Goal: Task Accomplishment & Management: Use online tool/utility

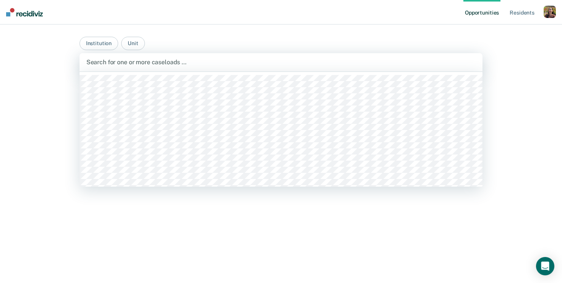
click at [186, 67] on div "Search for one or more caseloads …" at bounding box center [281, 62] width 391 height 10
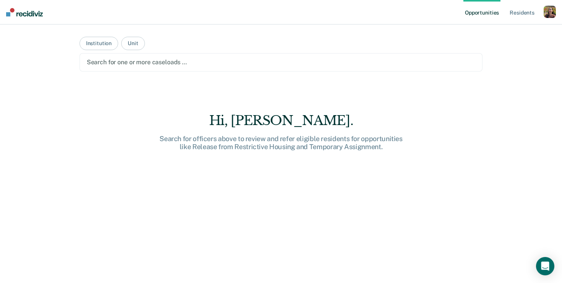
click at [190, 41] on main "Institution Unit Search for one or more caseloads … Hi, Rajan. Search for offic…" at bounding box center [281, 144] width 422 height 240
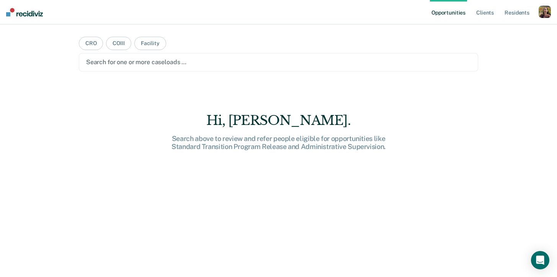
click at [542, 12] on div "button" at bounding box center [544, 12] width 12 height 12
click at [490, 29] on link "Profile" at bounding box center [514, 31] width 62 height 7
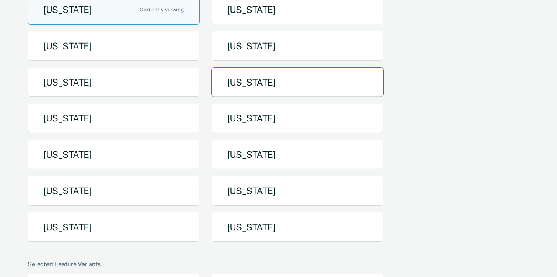
scroll to position [89, 0]
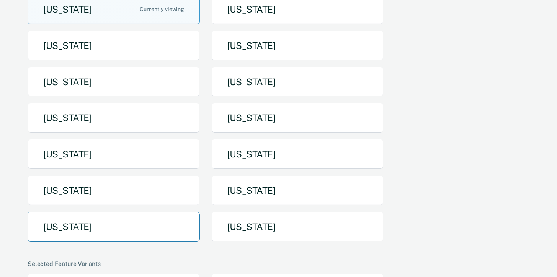
click at [158, 220] on button "Texas" at bounding box center [114, 227] width 172 height 30
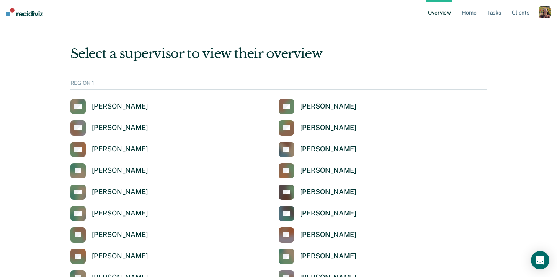
click at [545, 15] on div "button" at bounding box center [544, 12] width 12 height 12
click at [500, 31] on link "Profile" at bounding box center [514, 31] width 62 height 7
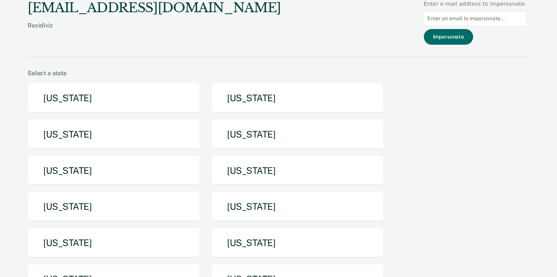
click at [483, 21] on input at bounding box center [475, 18] width 103 height 15
paste input "leonardo.pedraza@tdcj.texas.gov"
type input "leonardo.pedraza@tdcj.texas.gov"
click at [461, 41] on button "Impersonate" at bounding box center [448, 37] width 49 height 16
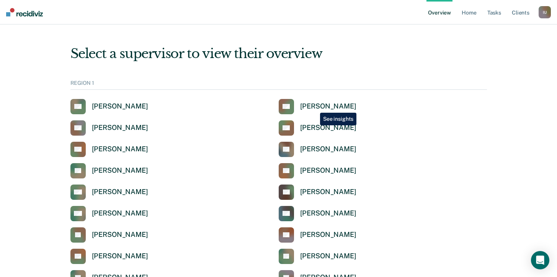
scroll to position [1594, 0]
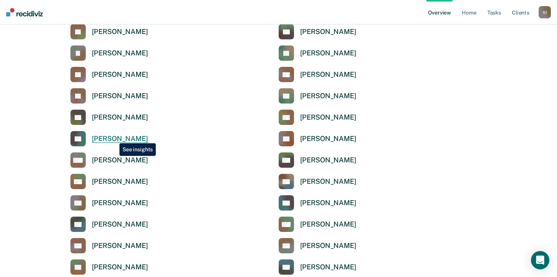
click at [114, 138] on div "Leonardo Pedraza" at bounding box center [120, 139] width 56 height 9
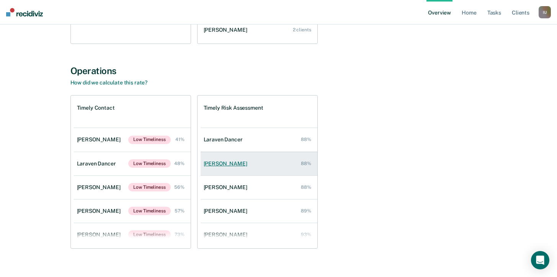
click at [262, 161] on link "Donald Lucas 88%" at bounding box center [258, 164] width 117 height 22
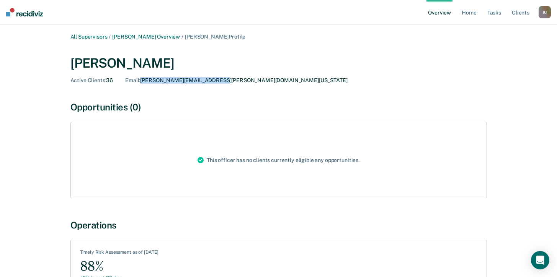
drag, startPoint x: 237, startPoint y: 80, endPoint x: 142, endPoint y: 80, distance: 94.9
click at [142, 80] on div "Active Clients : 36 Email : DONALD.LUCAS@TDCJ.TEXAS.GOV" at bounding box center [278, 80] width 416 height 7
copy div "DONALD.LUCAS@TDCJ.TEXAS.GOV"
